Goal: Transaction & Acquisition: Obtain resource

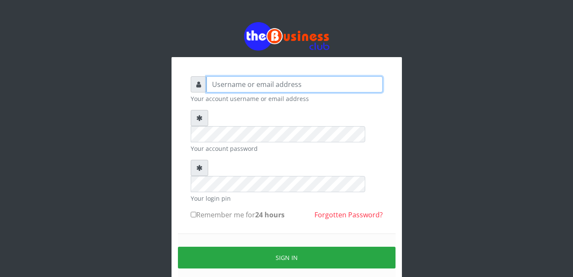
type input "gloworld1"
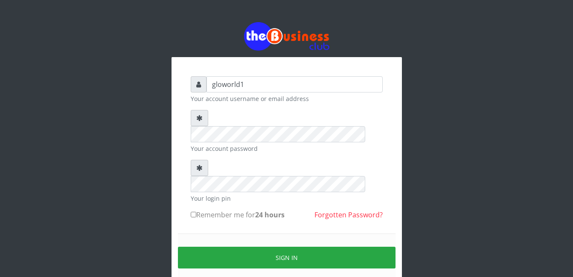
click at [194, 212] on input "Remember me for 24 hours" at bounding box center [194, 215] width 6 height 6
checkbox input "true"
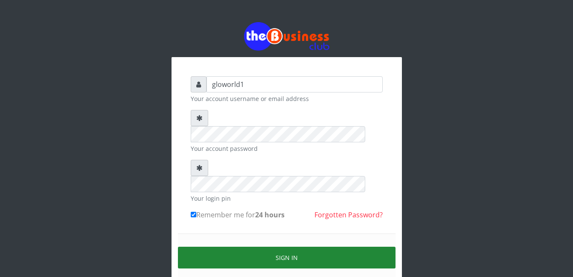
click at [292, 247] on button "Sign in" at bounding box center [287, 258] width 218 height 22
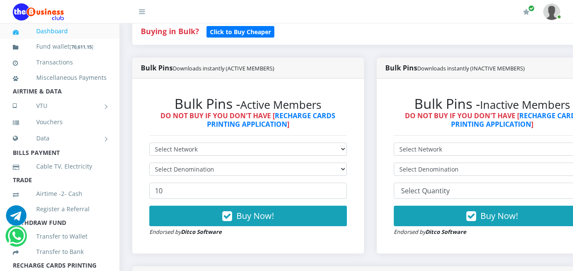
scroll to position [205, 0]
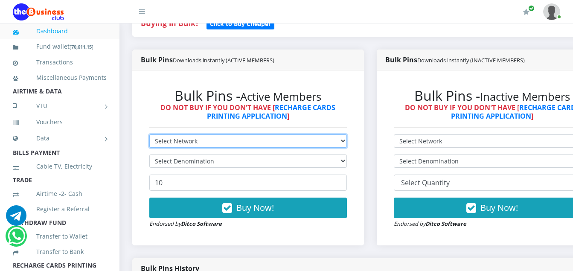
click at [196, 142] on select "Select Network MTN Globacom 9Mobile Airtel" at bounding box center [248, 140] width 198 height 13
select select "MTN"
click at [149, 136] on select "Select Network MTN Globacom 9Mobile Airtel" at bounding box center [248, 140] width 198 height 13
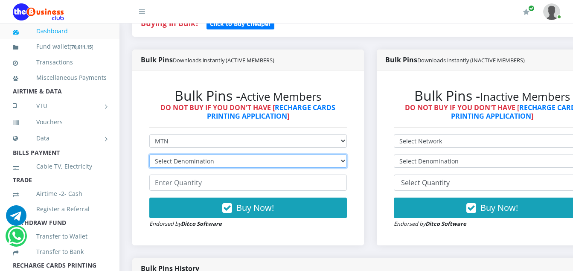
click at [213, 164] on select "Select Denomination MTN NGN100 - ₦96.94 MTN NGN200 - ₦193.88 MTN NGN400 - ₦387.…" at bounding box center [248, 161] width 198 height 13
select select "96.94-100"
click at [149, 156] on select "Select Denomination MTN NGN100 - ₦96.94 MTN NGN200 - ₦193.88 MTN NGN400 - ₦387.…" at bounding box center [248, 161] width 198 height 13
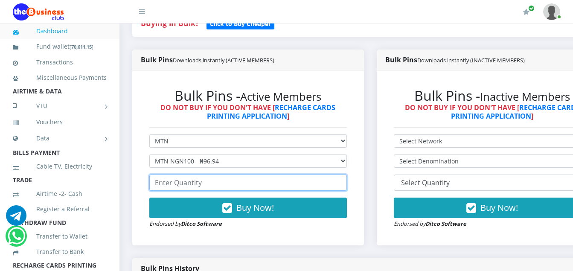
click at [211, 186] on input "number" at bounding box center [248, 183] width 198 height 16
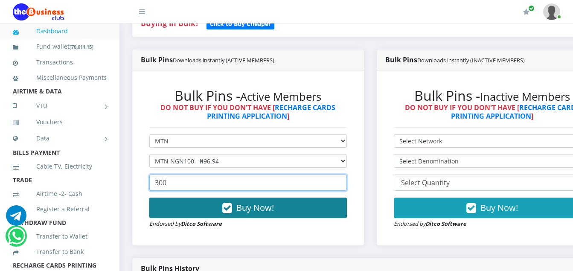
type input "300"
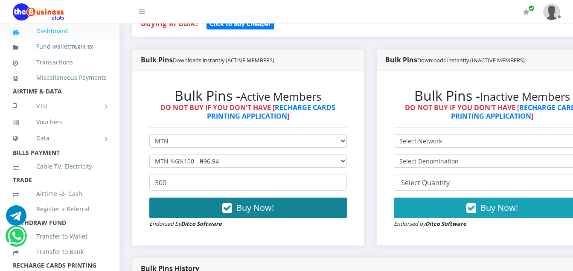
click at [232, 212] on icon "button" at bounding box center [227, 208] width 10 height 9
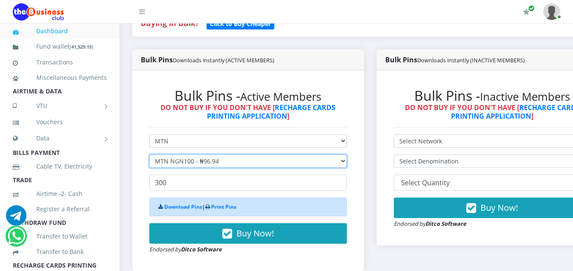
click at [219, 162] on select "Select Denomination MTN NGN100 - ₦96.94 MTN NGN200 - ₦193.88 MTN NGN400 - ₦387.…" at bounding box center [248, 161] width 198 height 13
select select "193.88-200"
click at [149, 156] on select "Select Denomination MTN NGN100 - ₦96.94 MTN NGN200 - ₦193.88 MTN NGN400 - ₦387.…" at bounding box center [248, 161] width 198 height 13
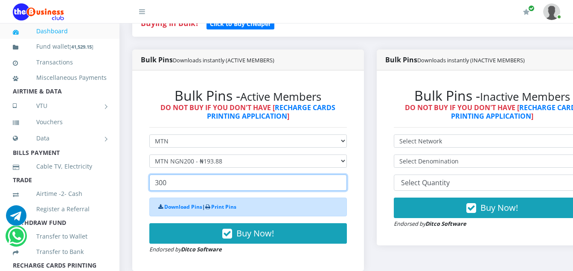
click at [170, 186] on input "300" at bounding box center [248, 183] width 198 height 16
type input "3"
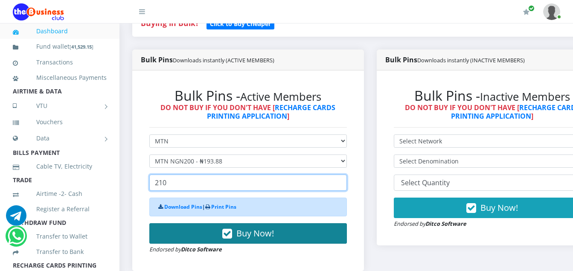
type input "210"
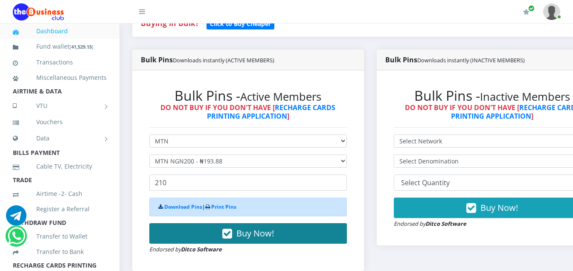
click at [231, 235] on icon "button" at bounding box center [227, 234] width 10 height 9
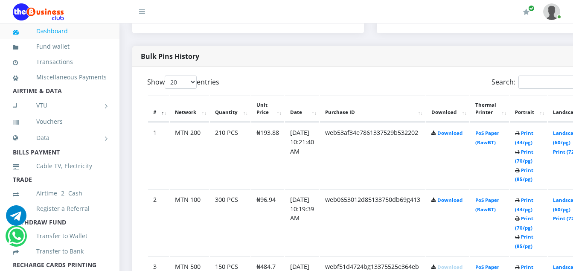
scroll to position [398, 0]
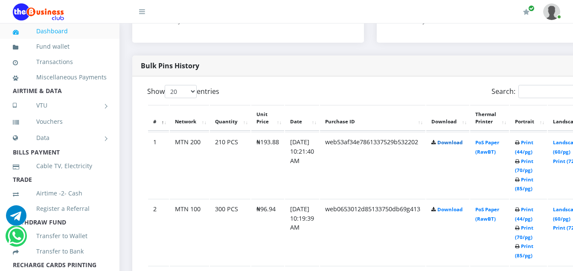
click at [463, 144] on link "Download" at bounding box center [450, 142] width 25 height 6
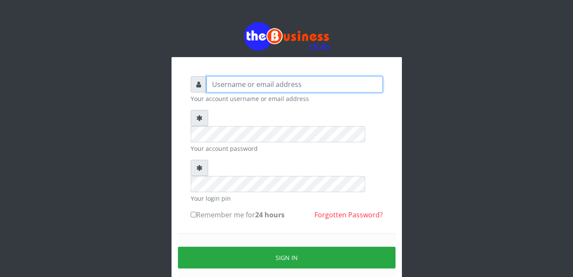
type input "gloworld1"
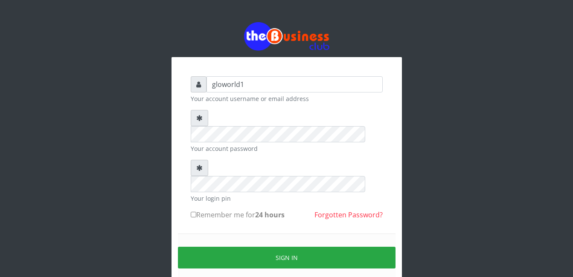
click at [194, 212] on input "Remember me for 24 hours" at bounding box center [194, 215] width 6 height 6
checkbox input "true"
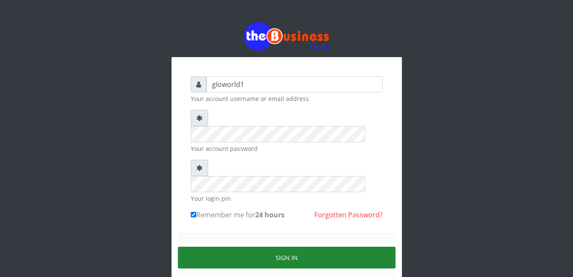
click at [279, 247] on button "Sign in" at bounding box center [287, 258] width 218 height 22
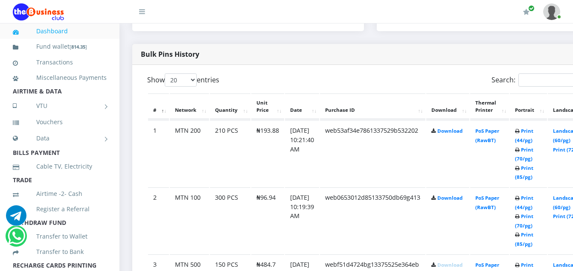
scroll to position [427, 0]
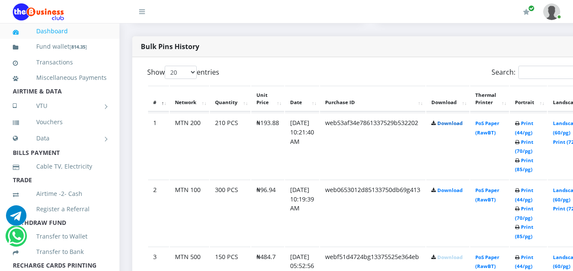
click at [461, 126] on link "Download" at bounding box center [450, 123] width 25 height 6
click at [461, 192] on link "Download" at bounding box center [450, 190] width 25 height 6
click at [360, 50] on div "Bulk Pins History" at bounding box center [370, 46] width 476 height 21
